Goal: Transaction & Acquisition: Obtain resource

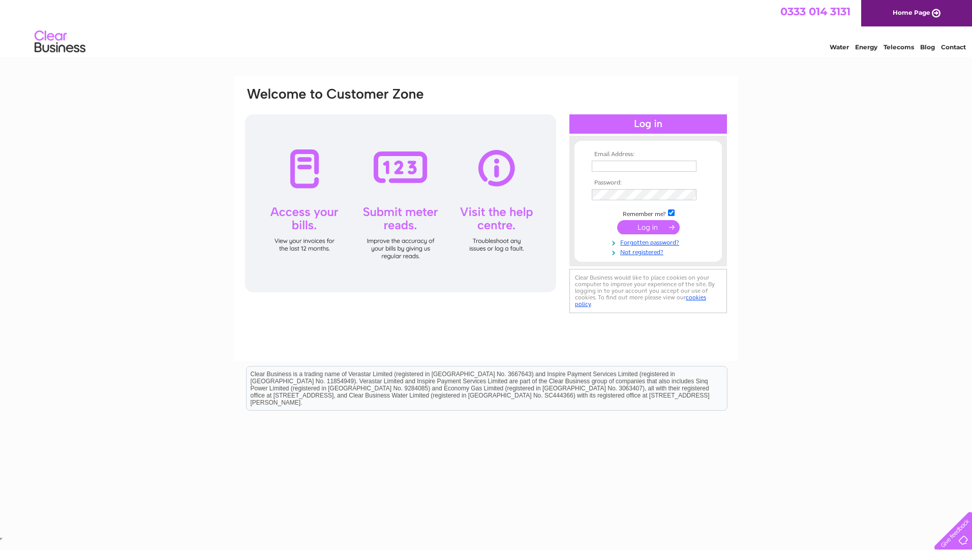
click at [637, 169] on input "text" at bounding box center [644, 166] width 105 height 11
paste input "anoopsekhon@bluebirdcare.co.uk"
type input "anoopsekhon@bluebirdcare.co.uk"
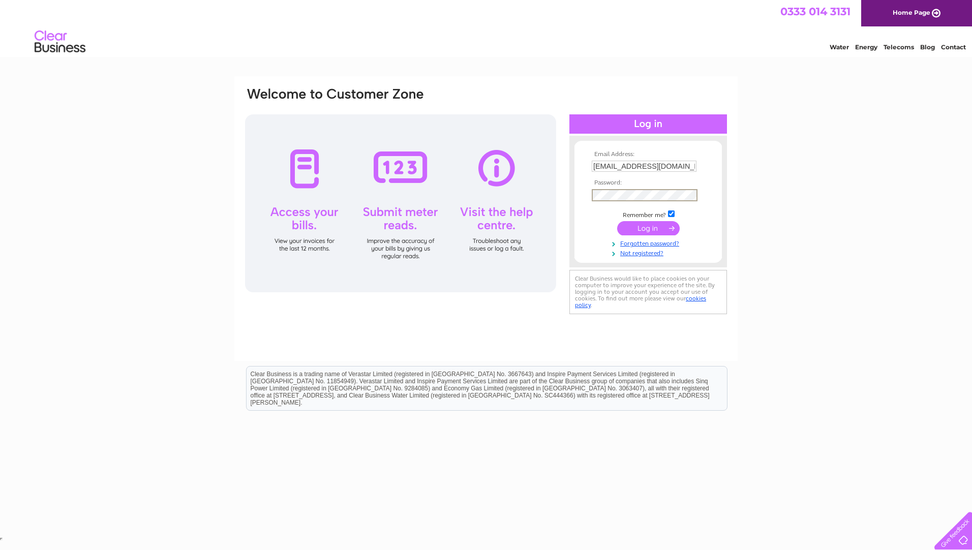
click at [642, 228] on input "submit" at bounding box center [648, 228] width 63 height 14
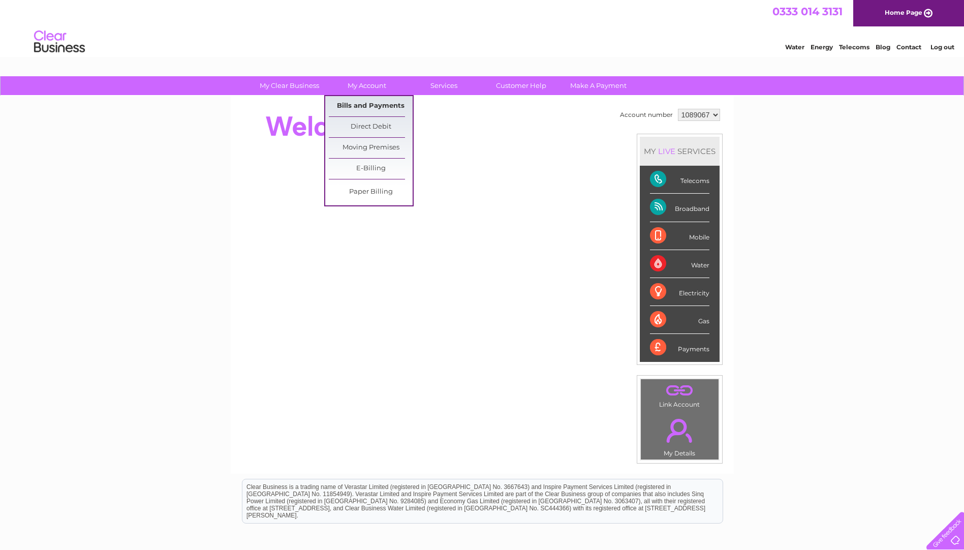
click at [374, 107] on link "Bills and Payments" at bounding box center [371, 106] width 84 height 20
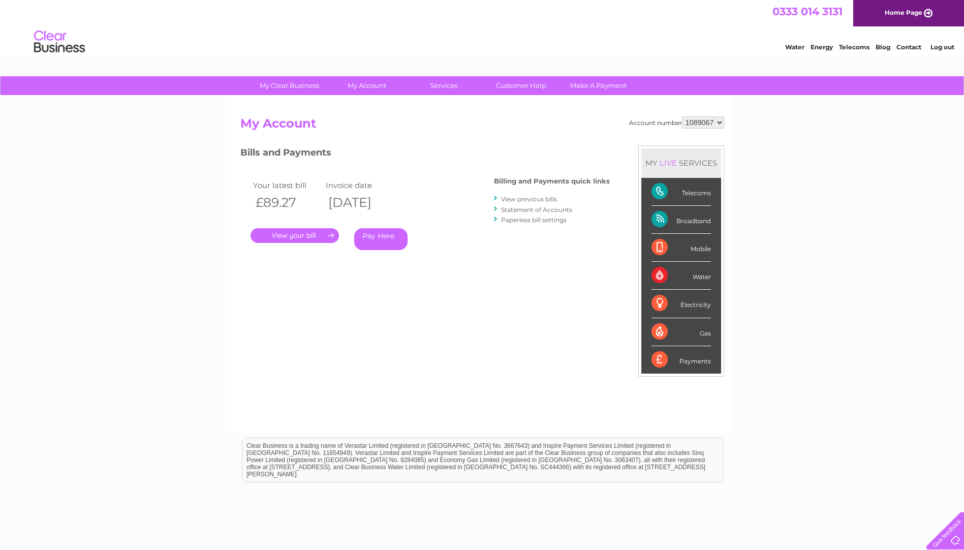
drag, startPoint x: 314, startPoint y: 239, endPoint x: 356, endPoint y: 249, distance: 43.2
click at [314, 239] on link "." at bounding box center [295, 235] width 88 height 15
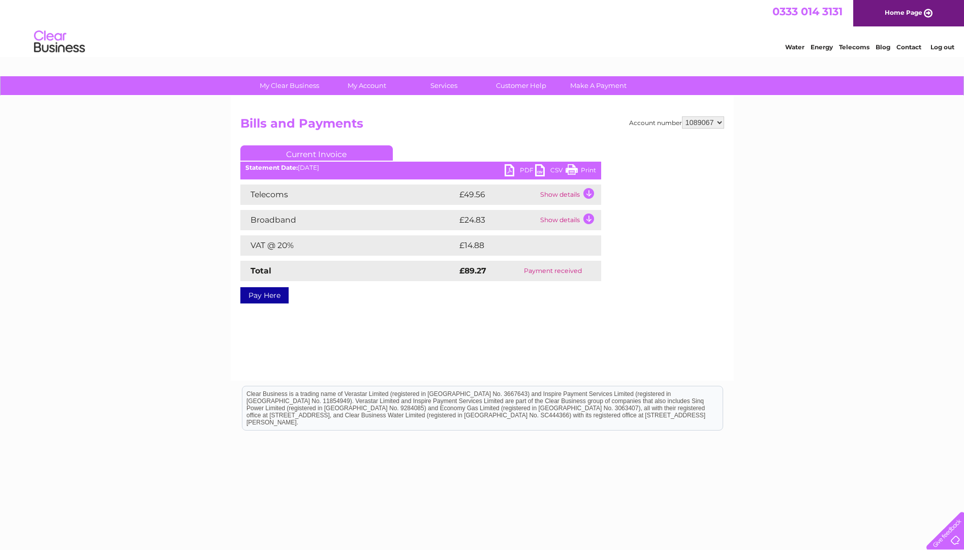
click at [515, 170] on link "PDF" at bounding box center [520, 171] width 31 height 15
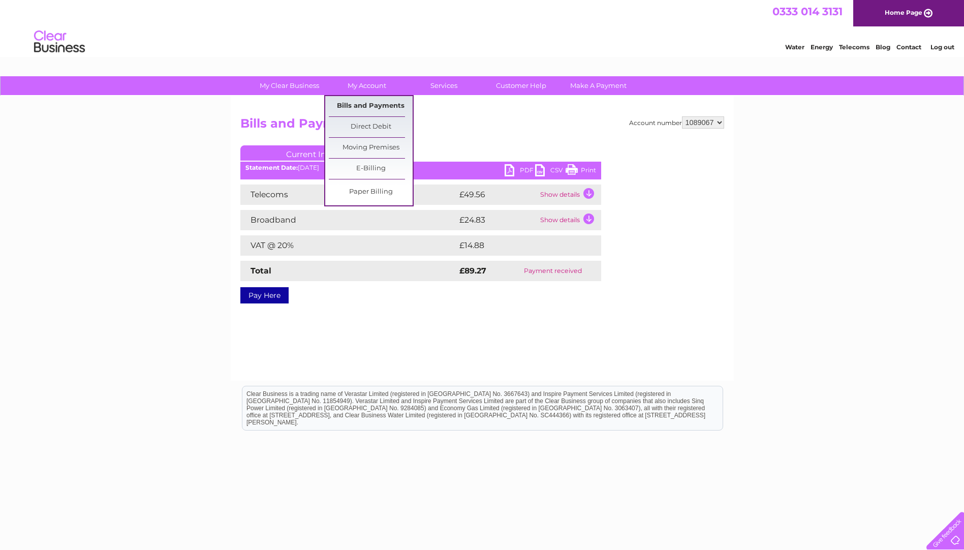
drag, startPoint x: 359, startPoint y: 105, endPoint x: 375, endPoint y: 113, distance: 17.7
click at [359, 105] on link "Bills and Payments" at bounding box center [371, 106] width 84 height 20
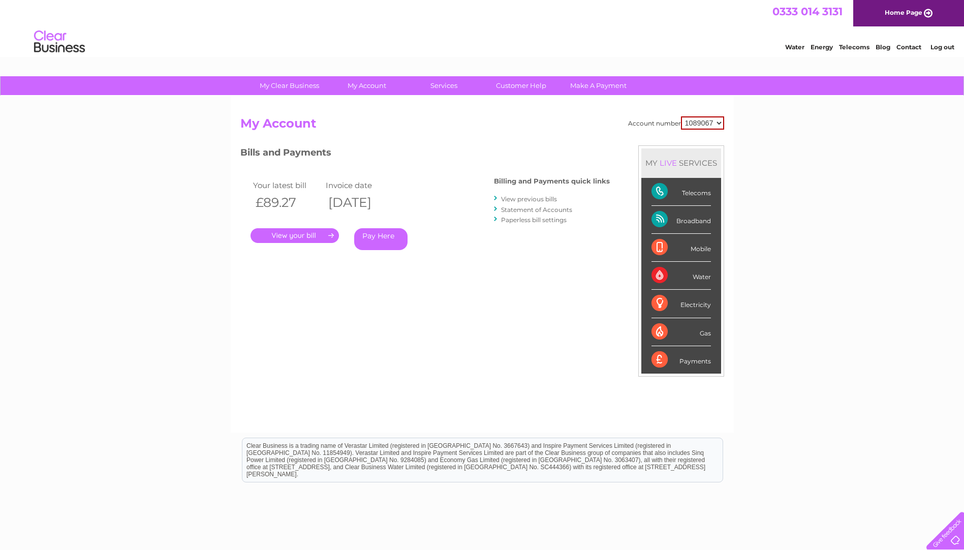
click at [531, 199] on link "View previous bills" at bounding box center [529, 199] width 56 height 8
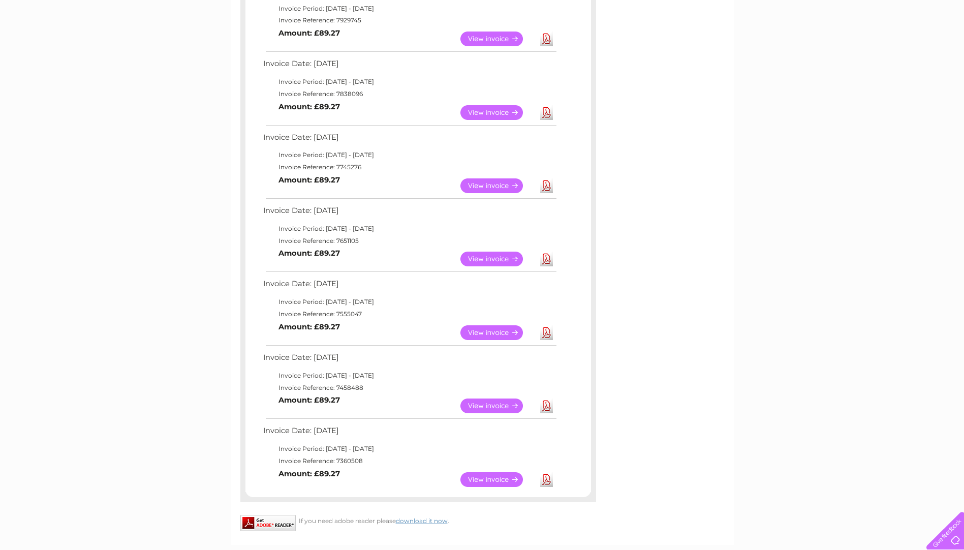
scroll to position [305, 0]
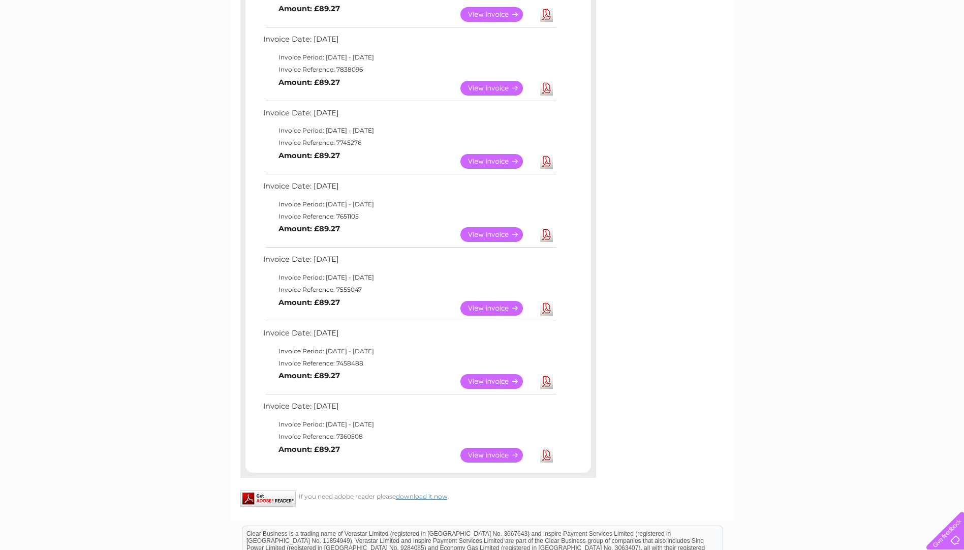
click at [543, 380] on link "Download" at bounding box center [546, 381] width 13 height 15
click at [545, 453] on link "Download" at bounding box center [546, 455] width 13 height 15
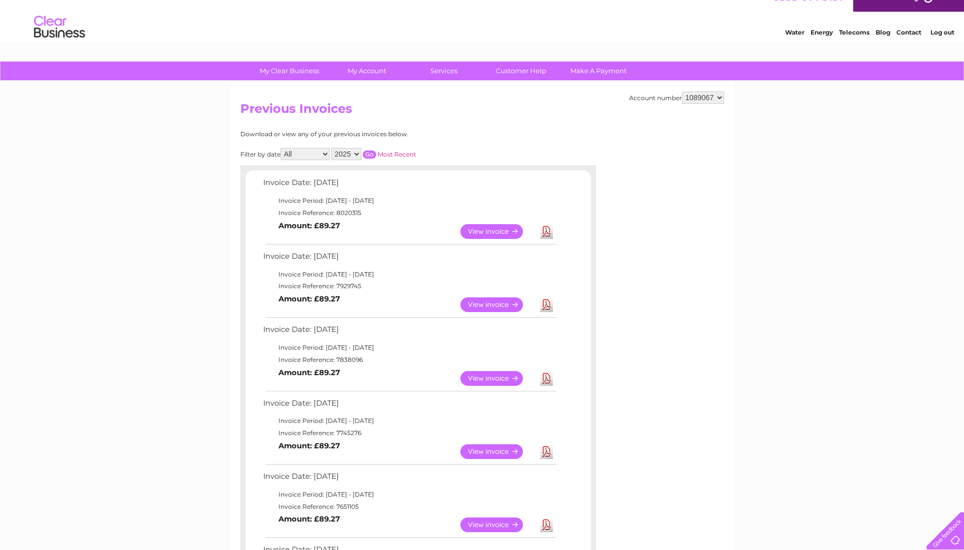
scroll to position [0, 0]
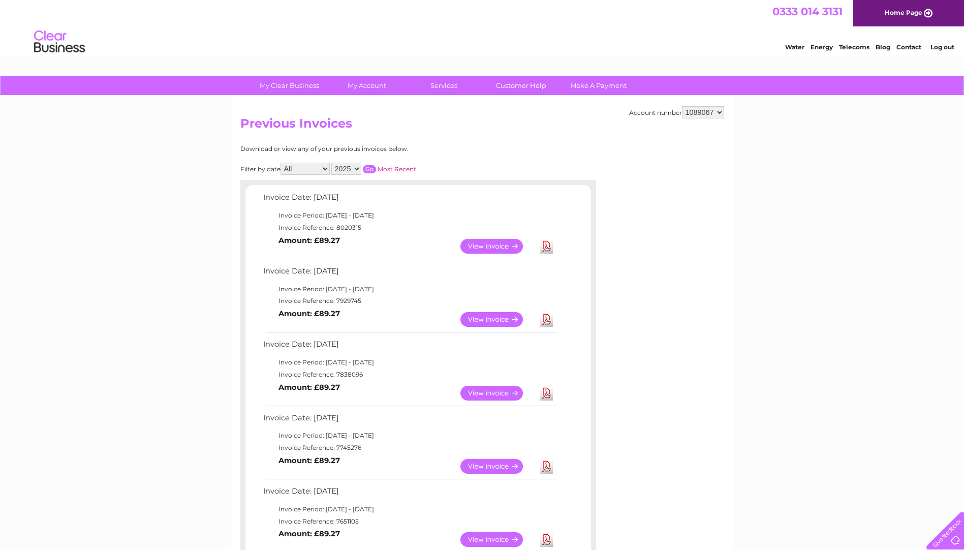
click at [348, 166] on select "2025 2024 2023 2022" at bounding box center [346, 169] width 30 height 12
select select "2024"
click at [332, 163] on select "2025 2024 2023 2022" at bounding box center [346, 169] width 30 height 12
click at [371, 170] on input "button" at bounding box center [369, 169] width 13 height 8
click at [367, 172] on input "button" at bounding box center [369, 169] width 13 height 8
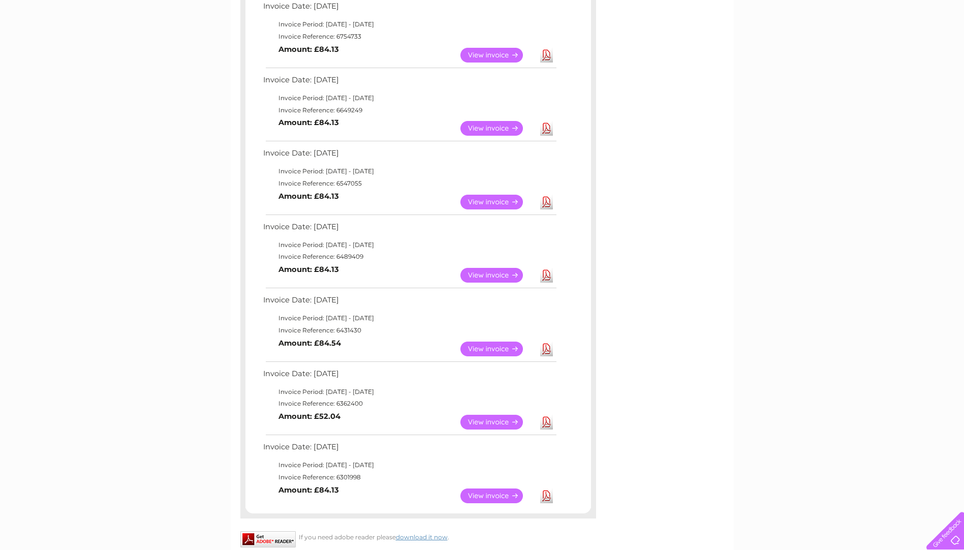
scroll to position [559, 0]
click at [546, 352] on link "Download" at bounding box center [546, 348] width 13 height 15
click at [550, 492] on link "Download" at bounding box center [546, 495] width 13 height 15
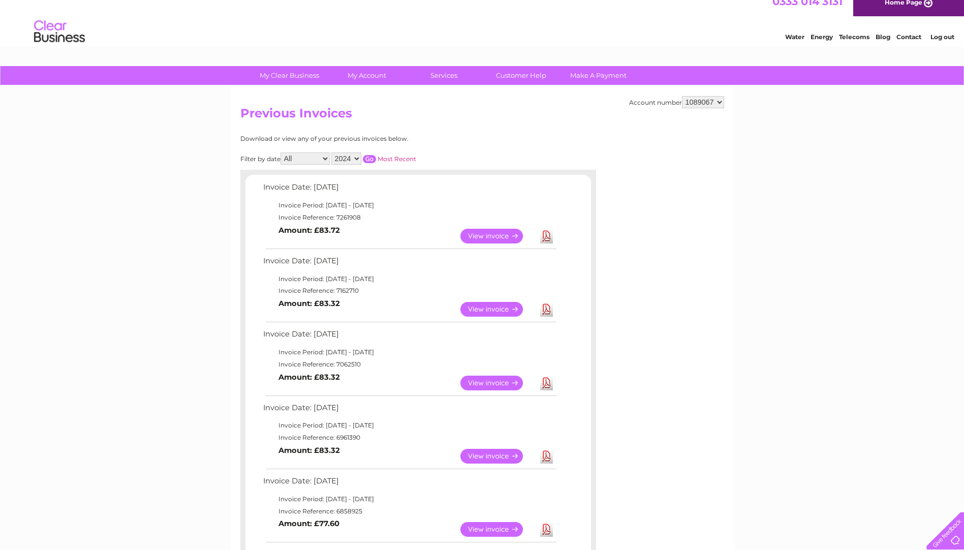
scroll to position [0, 0]
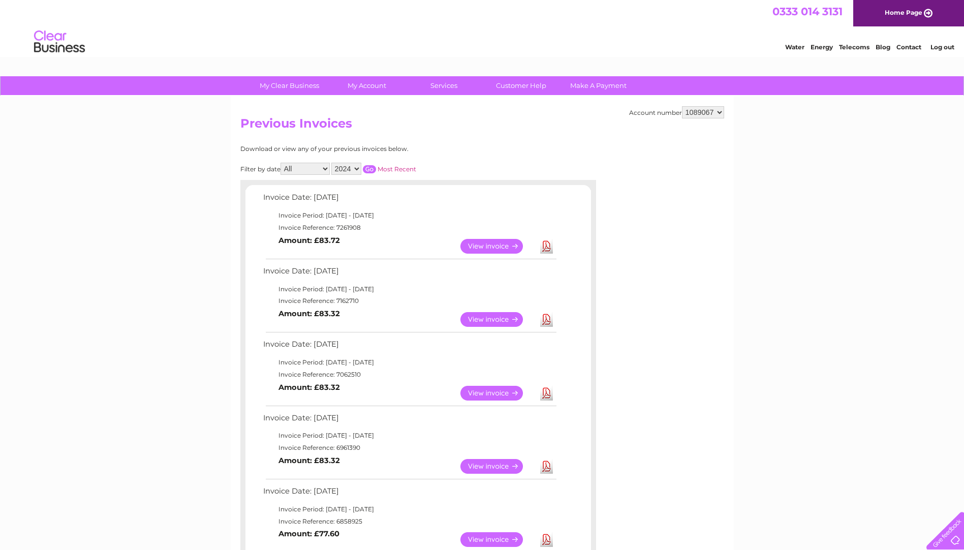
drag, startPoint x: 945, startPoint y: 47, endPoint x: 827, endPoint y: 36, distance: 119.0
click at [945, 48] on link "Log out" at bounding box center [943, 47] width 24 height 8
